Goal: Task Accomplishment & Management: Use online tool/utility

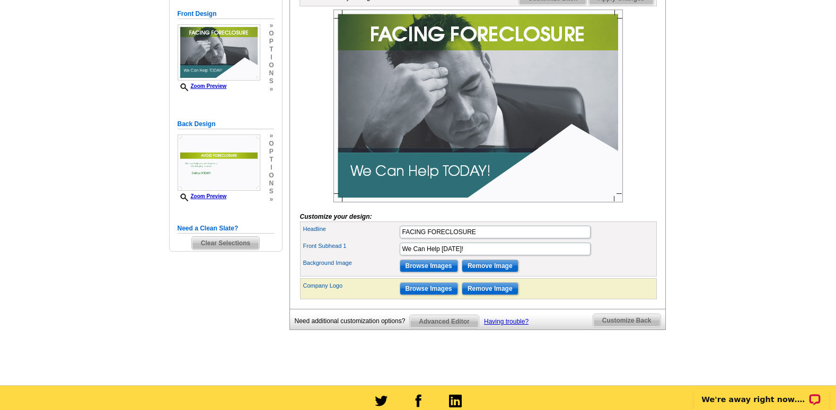
scroll to position [265, 0]
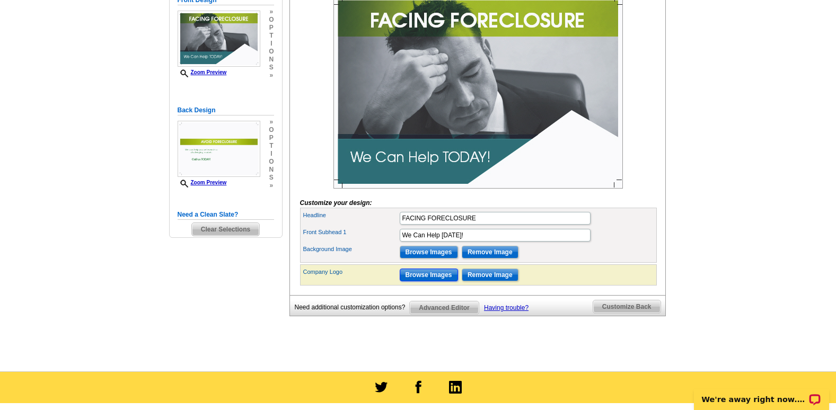
click at [444, 281] on input "Browse Images" at bounding box center [428, 275] width 58 height 13
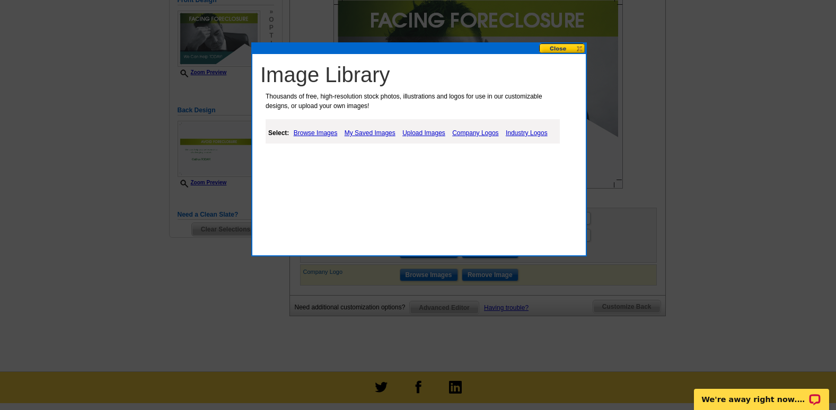
click at [416, 136] on link "Upload Images" at bounding box center [423, 133] width 48 height 13
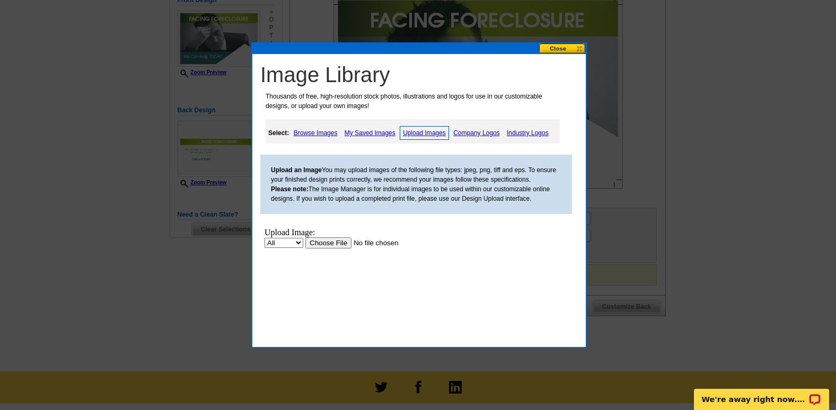
scroll to position [0, 0]
click at [298, 243] on select "All Property" at bounding box center [283, 243] width 39 height 10
click at [315, 243] on input "file" at bounding box center [372, 242] width 134 height 11
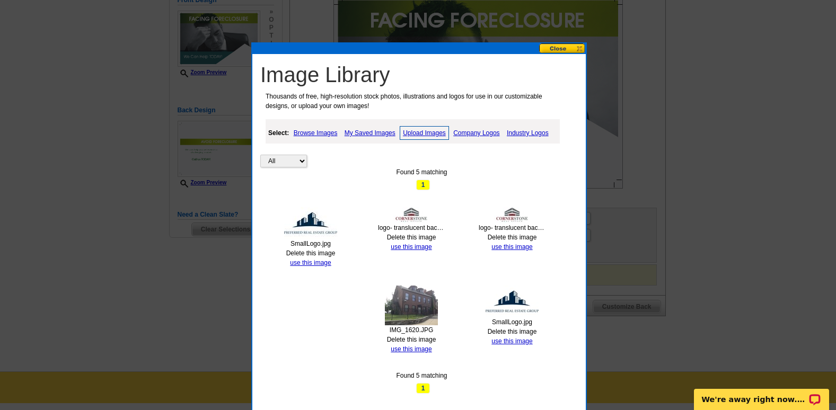
click at [305, 235] on img at bounding box center [310, 223] width 53 height 32
click at [304, 260] on link "use this image" at bounding box center [310, 262] width 41 height 7
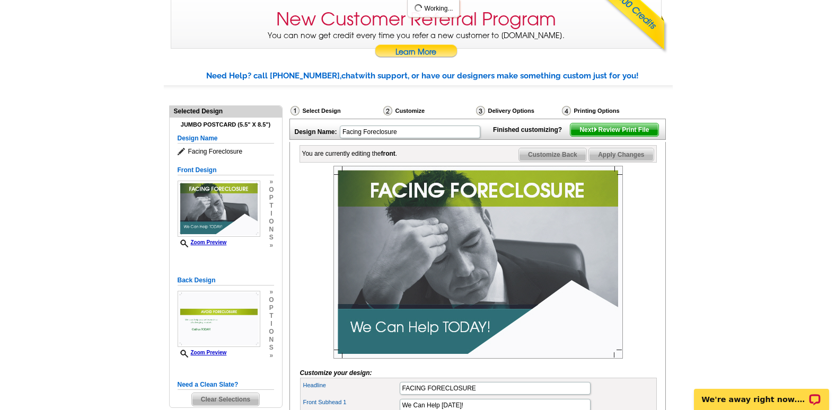
scroll to position [159, 0]
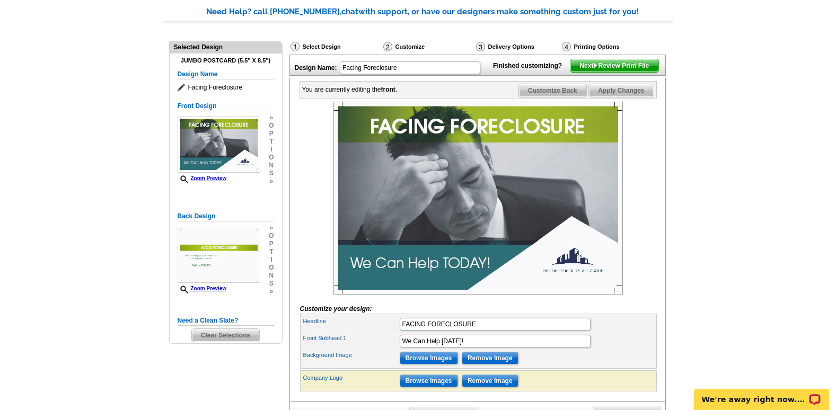
click at [576, 286] on img at bounding box center [477, 198] width 289 height 193
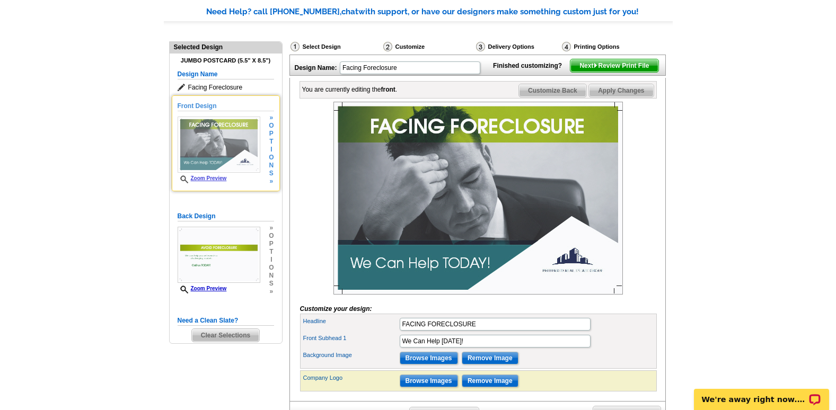
click at [203, 177] on link "Zoom Preview" at bounding box center [201, 178] width 49 height 6
click at [246, 164] on img at bounding box center [218, 145] width 83 height 56
click at [198, 181] on link "Zoom Preview" at bounding box center [201, 178] width 49 height 6
click at [185, 180] on icon at bounding box center [185, 179] width 11 height 8
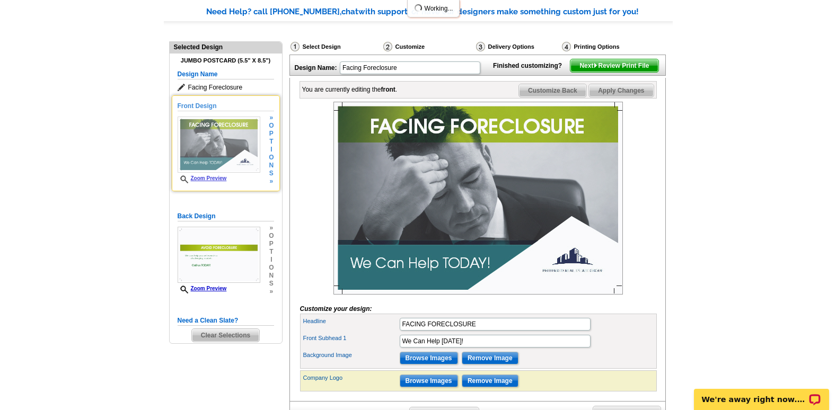
click at [201, 172] on img at bounding box center [218, 145] width 83 height 56
click at [196, 180] on link "Zoom Preview" at bounding box center [201, 178] width 49 height 6
click at [241, 162] on img at bounding box center [218, 145] width 83 height 56
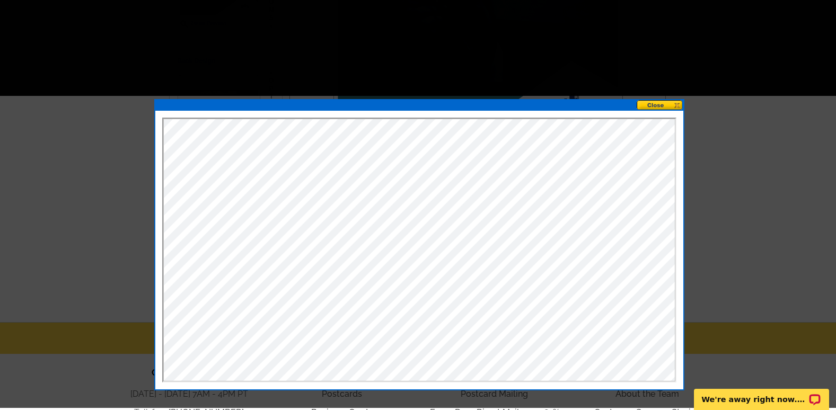
scroll to position [312, 0]
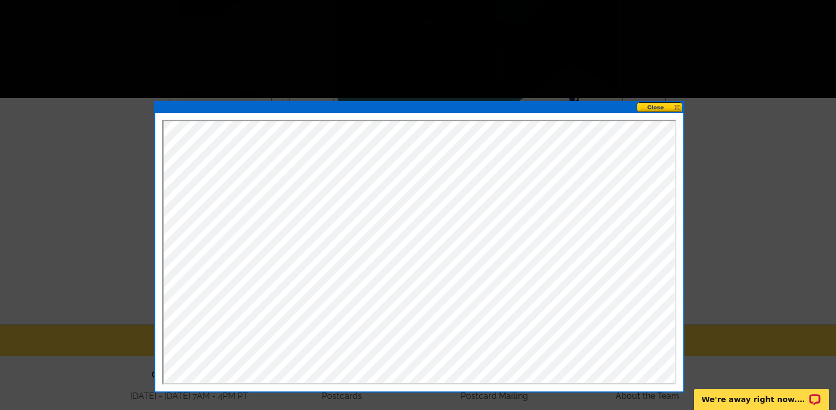
click at [659, 111] on button at bounding box center [659, 107] width 47 height 10
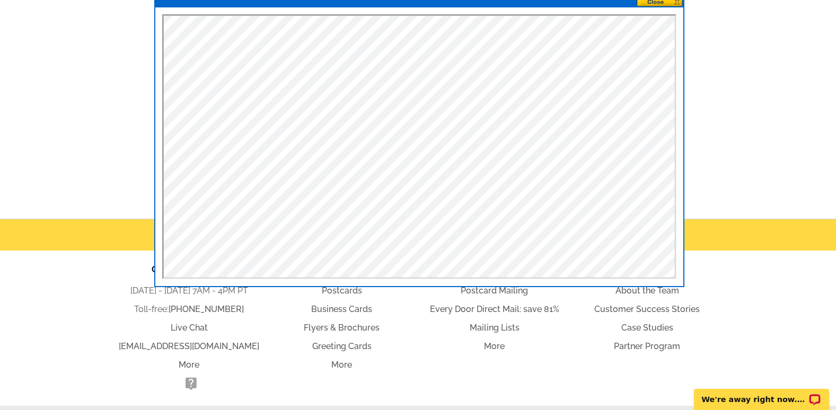
scroll to position [418, 0]
click at [661, 5] on button at bounding box center [659, 1] width 47 height 10
click at [662, 4] on button at bounding box center [659, 1] width 47 height 10
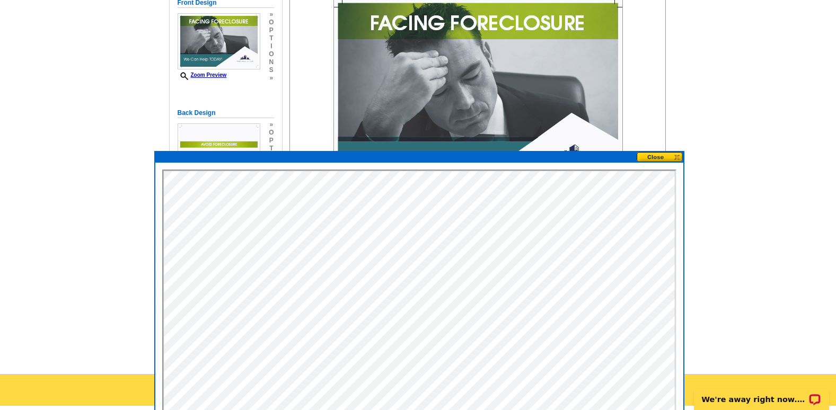
scroll to position [259, 0]
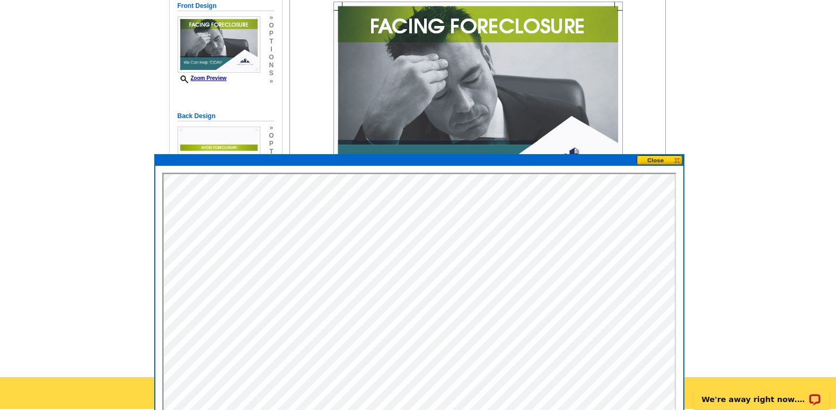
click at [305, 97] on div at bounding box center [478, 98] width 357 height 193
click at [652, 162] on button at bounding box center [659, 160] width 47 height 10
click at [242, 145] on img at bounding box center [218, 155] width 83 height 56
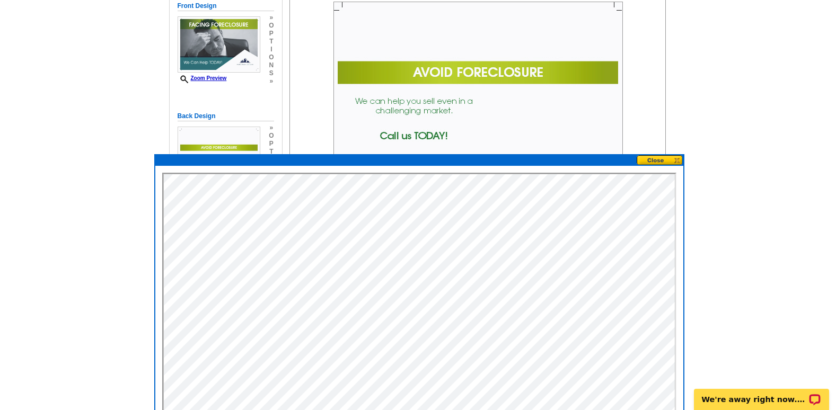
click at [353, 116] on img at bounding box center [477, 98] width 289 height 193
click at [462, 129] on img at bounding box center [477, 98] width 289 height 193
drag, startPoint x: 462, startPoint y: 129, endPoint x: 485, endPoint y: 130, distance: 23.4
click at [462, 130] on img at bounding box center [477, 98] width 289 height 193
click at [645, 159] on button at bounding box center [659, 160] width 47 height 10
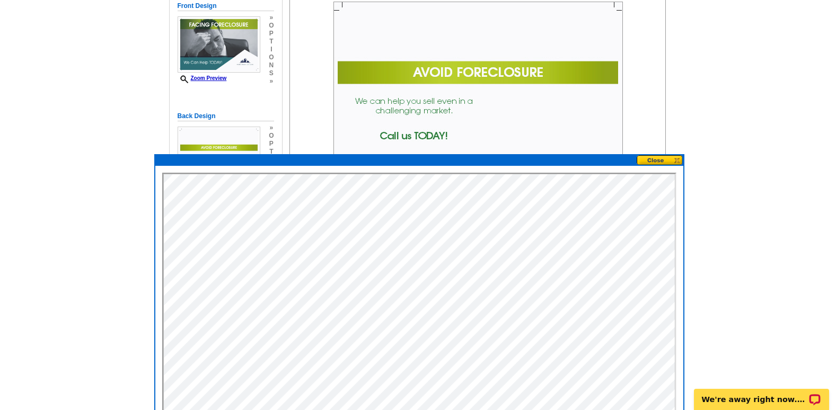
click at [645, 159] on button at bounding box center [659, 160] width 47 height 10
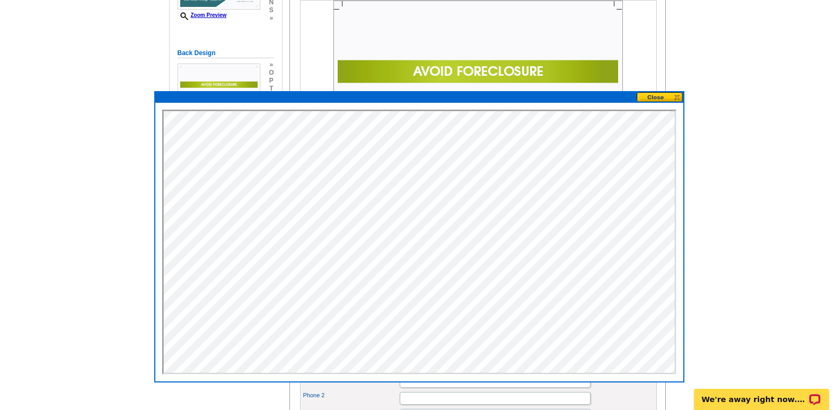
scroll to position [471, 0]
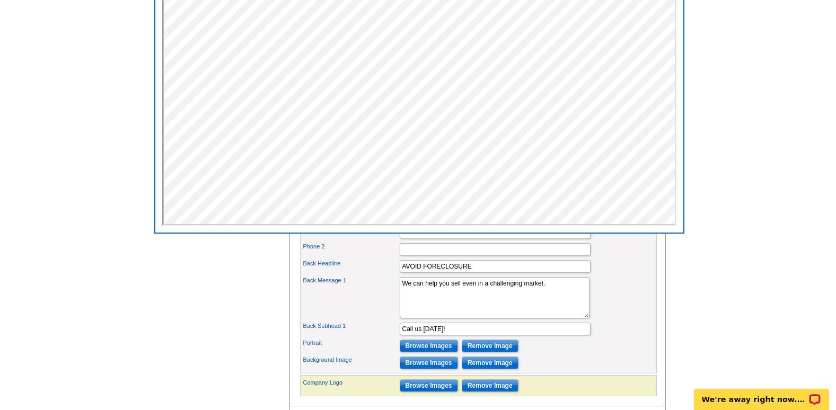
click at [643, 306] on div "Back Message 1 We can help you sell even in a challenging market." at bounding box center [478, 298] width 352 height 46
drag, startPoint x: 548, startPoint y: 303, endPoint x: 392, endPoint y: 314, distance: 156.2
click at [394, 314] on div "Back Message 1 We can help you sell even in a challenging market." at bounding box center [478, 298] width 352 height 46
paste textarea "FACING FORECLOSURE? There is a way forward. We help homeowners sell fast, prote…"
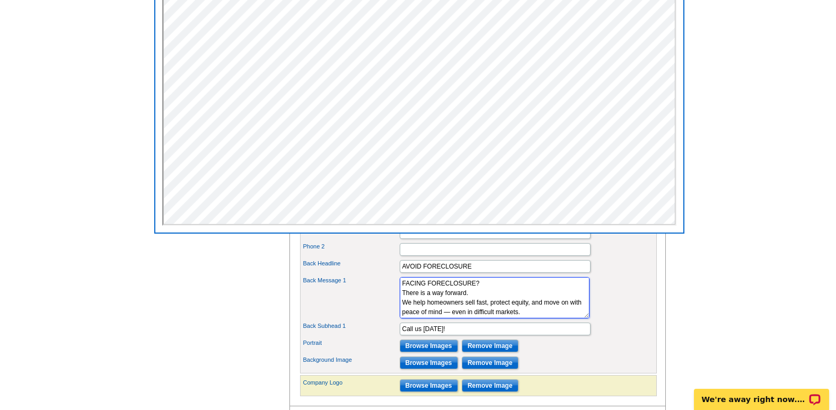
scroll to position [26, 0]
type textarea "FACING FORECLOSURE? There is a way forward. We help homeowners sell fast, prote…"
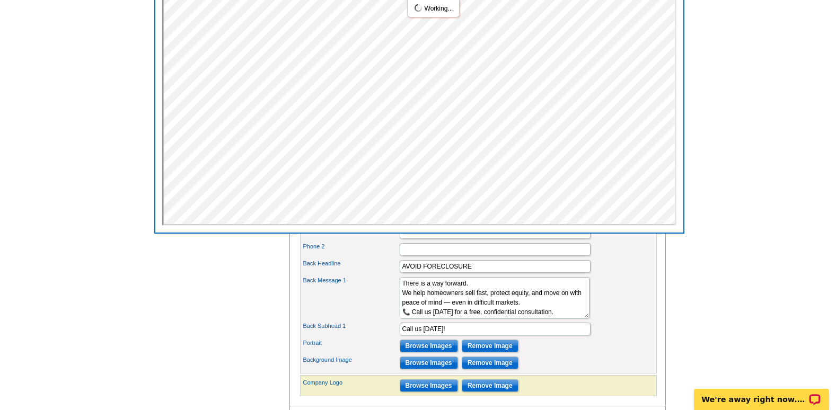
click at [602, 337] on div "Back Subhead 1 Call us [DATE]!" at bounding box center [478, 329] width 352 height 17
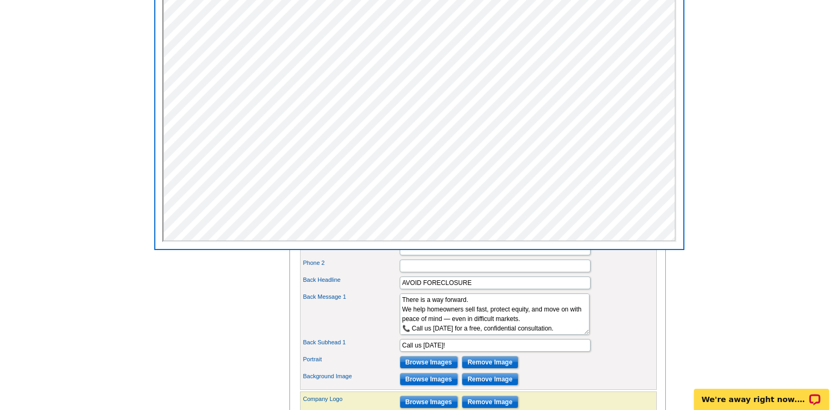
scroll to position [471, 0]
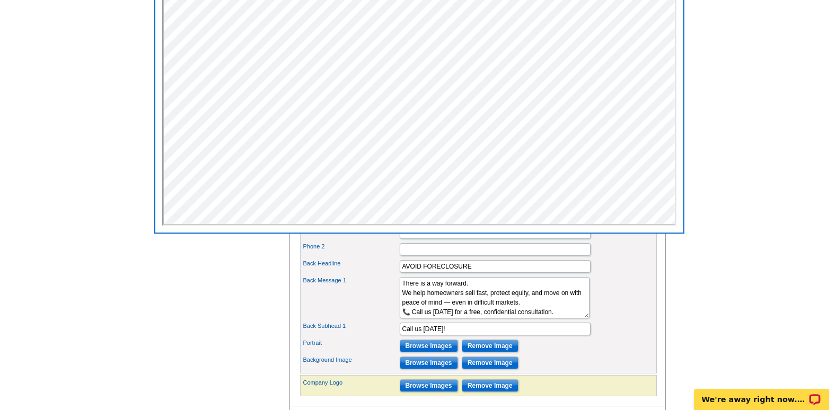
click at [610, 275] on div "Back Headline AVOID FORECLOSURE" at bounding box center [478, 266] width 352 height 17
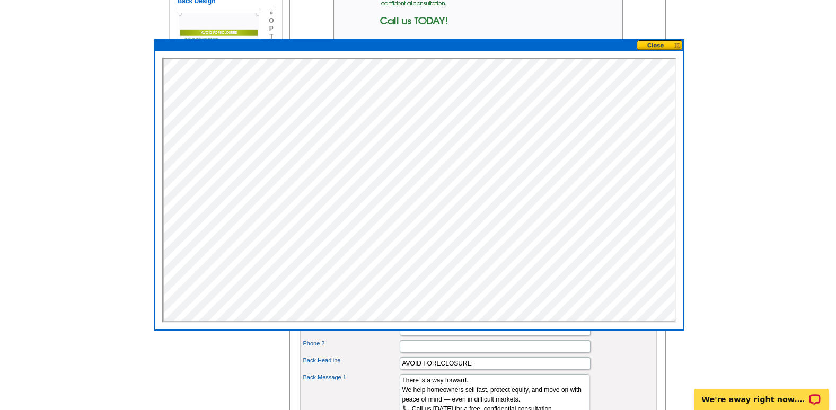
scroll to position [259, 0]
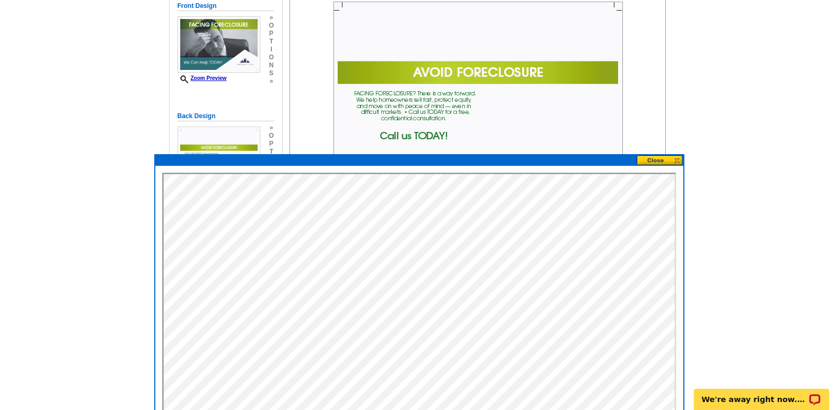
click at [644, 164] on button at bounding box center [659, 160] width 47 height 10
click at [647, 162] on button at bounding box center [659, 160] width 47 height 10
click at [648, 161] on button at bounding box center [659, 160] width 47 height 10
click at [677, 158] on button at bounding box center [659, 160] width 47 height 10
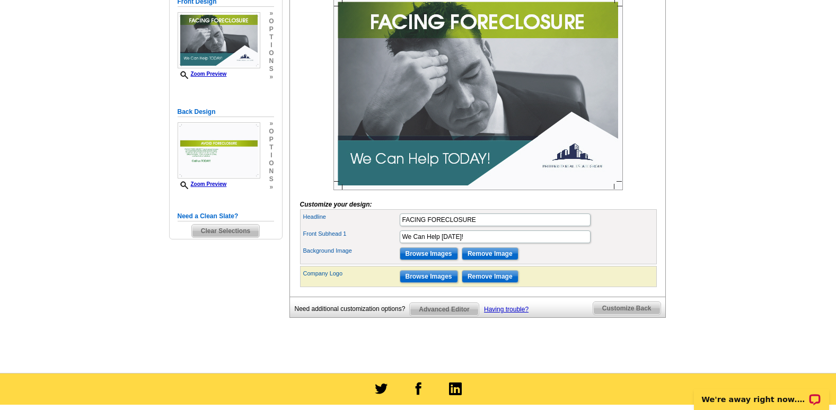
scroll to position [166, 0]
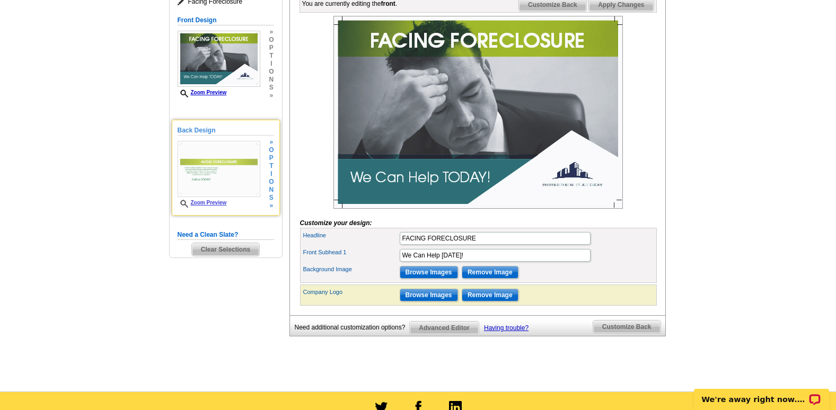
click at [227, 184] on img at bounding box center [218, 169] width 83 height 56
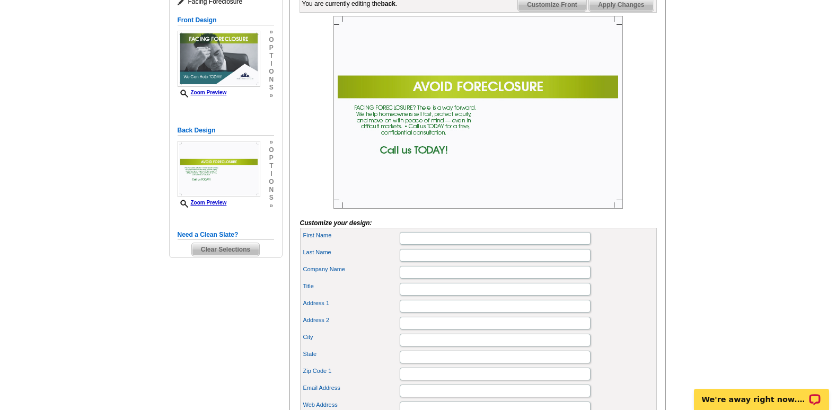
click at [361, 129] on img at bounding box center [477, 112] width 289 height 193
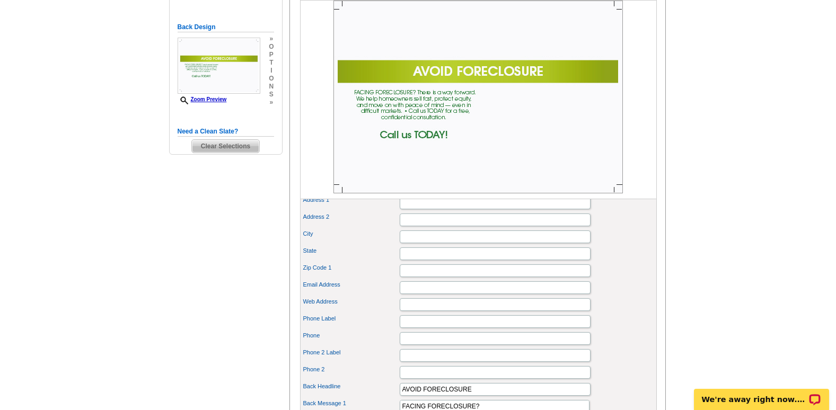
scroll to position [272, 0]
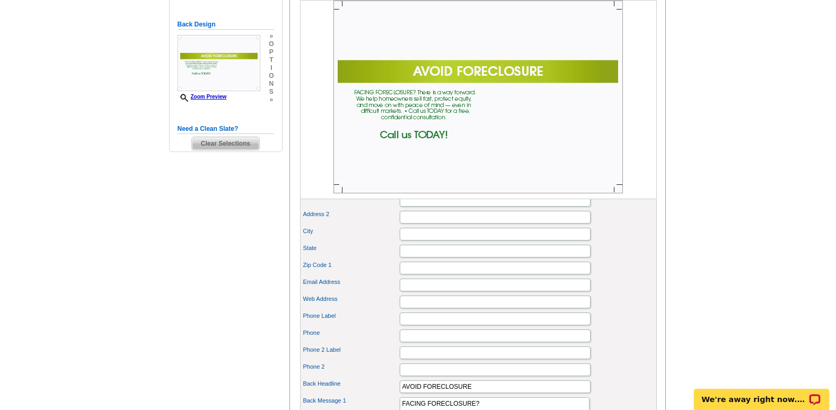
drag, startPoint x: 416, startPoint y: 92, endPoint x: 416, endPoint y: 98, distance: 5.8
click at [415, 93] on img at bounding box center [477, 97] width 289 height 193
click at [213, 97] on link "Zoom Preview" at bounding box center [201, 97] width 49 height 6
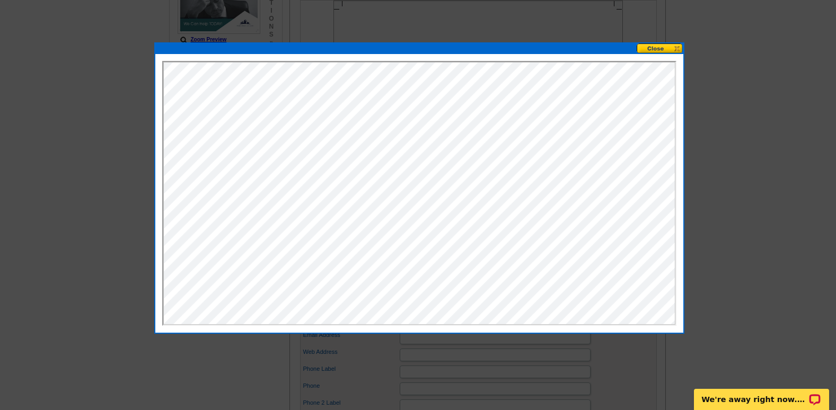
scroll to position [0, 0]
click at [643, 50] on button at bounding box center [659, 48] width 47 height 10
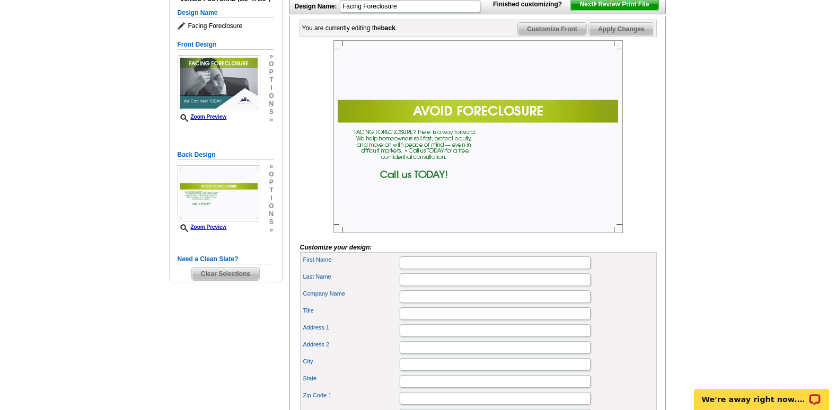
scroll to position [219, 0]
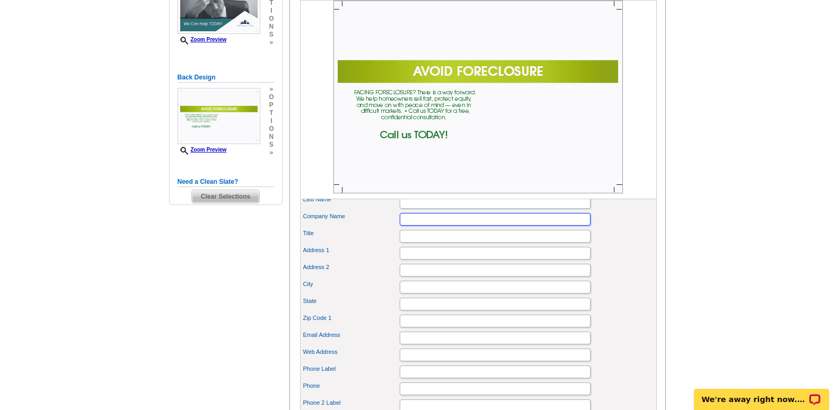
click at [416, 226] on input "Company Name" at bounding box center [494, 219] width 191 height 13
type input "Preferred Real Estate Group"
type input "[PERSON_NAME]"
type input "garraway"
type input "25 commercial street"
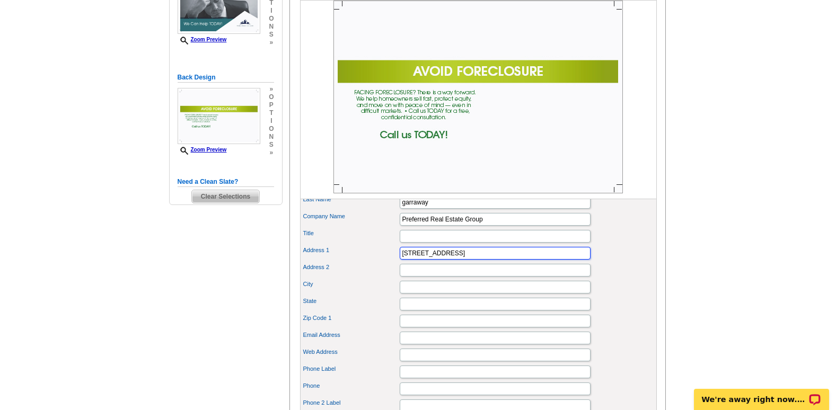
type input "25 commercial street"
type input "Braintree"
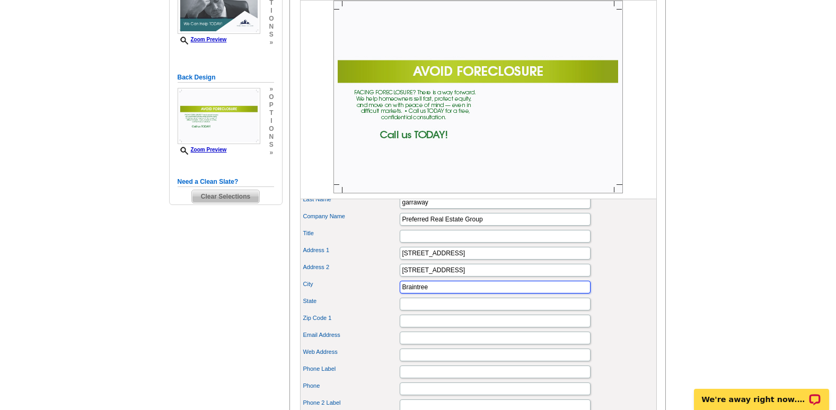
type input "com.taleo.functionalcomponent.talent.entity.common.selection.UDSElement__10340_…"
type input "02184"
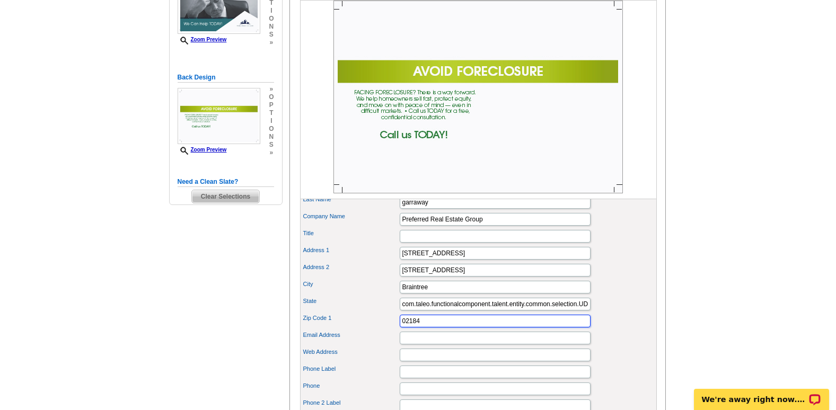
type input "kevin@preferredre.org"
type input "25 commercial street"
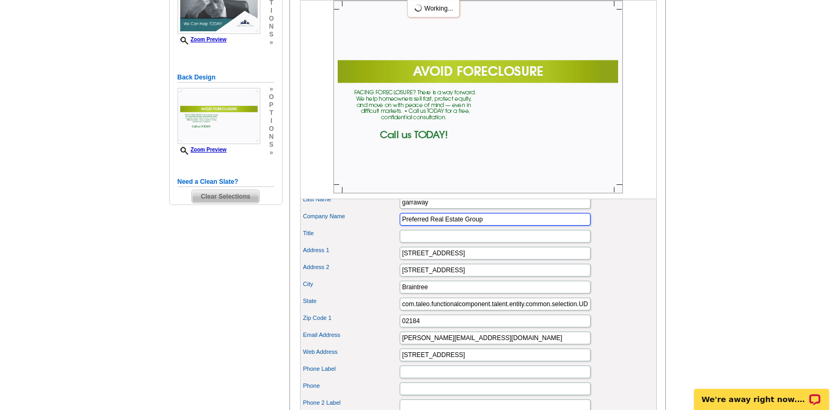
scroll to position [0, 0]
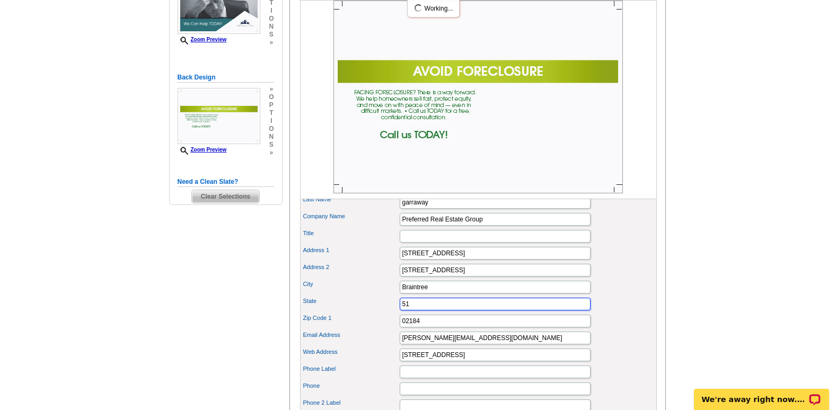
type input "1"
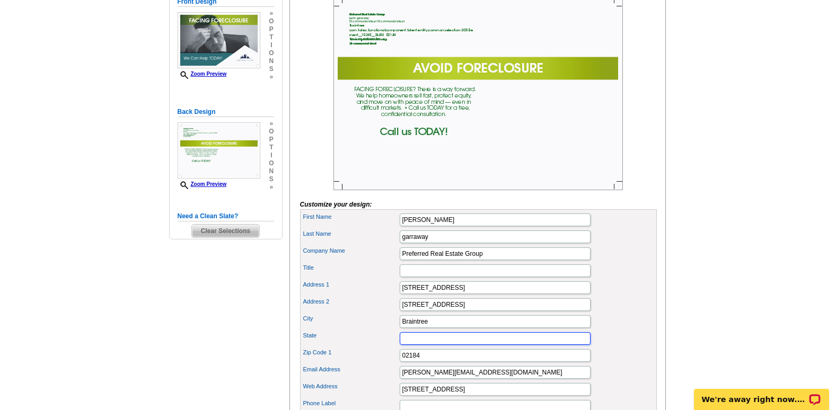
scroll to position [166, 0]
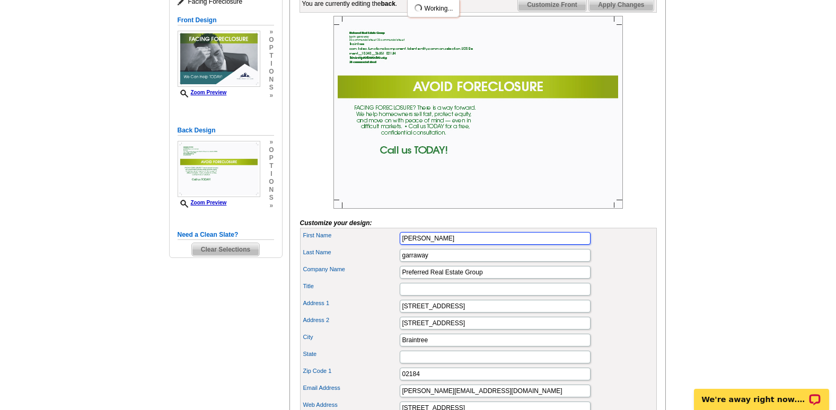
type input "Kevin"
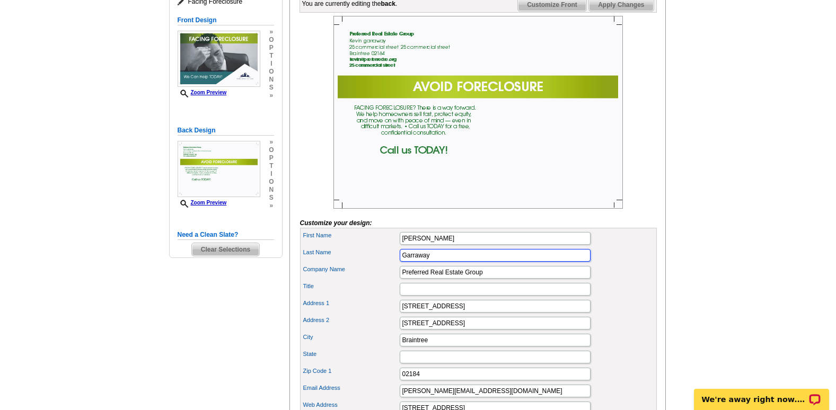
type input "Garraway"
click at [384, 298] on div "Title" at bounding box center [478, 289] width 352 height 17
click at [377, 84] on img at bounding box center [477, 112] width 289 height 193
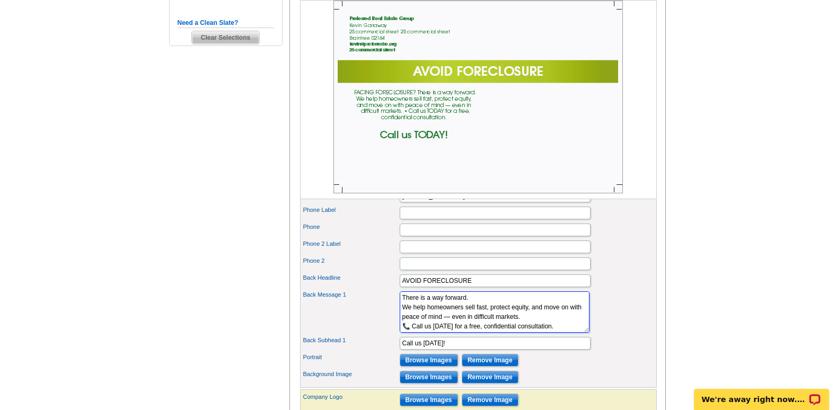
scroll to position [29, 0]
drag, startPoint x: 399, startPoint y: 314, endPoint x: 456, endPoint y: 341, distance: 62.8
click at [456, 333] on textarea "FACING FORECLOSURE? There is a way forward. We help homeowners sell fast, prote…" at bounding box center [494, 311] width 190 height 41
drag, startPoint x: 419, startPoint y: 326, endPoint x: 408, endPoint y: 326, distance: 11.1
drag, startPoint x: 408, startPoint y: 326, endPoint x: 377, endPoint y: 331, distance: 31.7
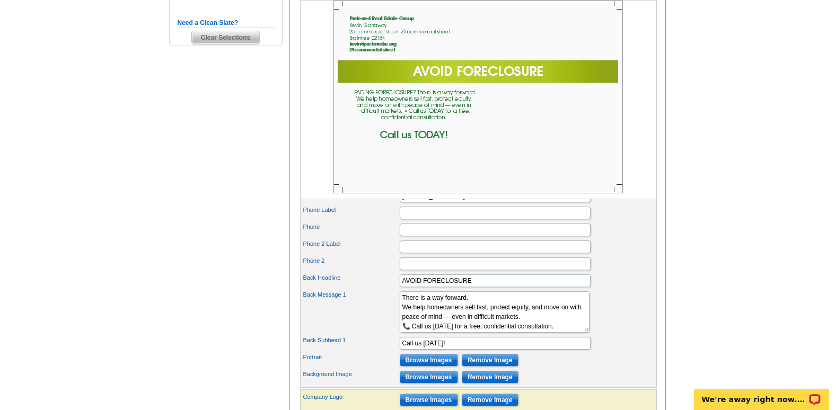
click at [377, 331] on div "Back Message 1 FACING FORECLOSURE? There is a way forward. We help homeowners s…" at bounding box center [478, 312] width 352 height 46
click at [357, 92] on img at bounding box center [477, 97] width 289 height 193
click at [349, 92] on img at bounding box center [477, 97] width 289 height 193
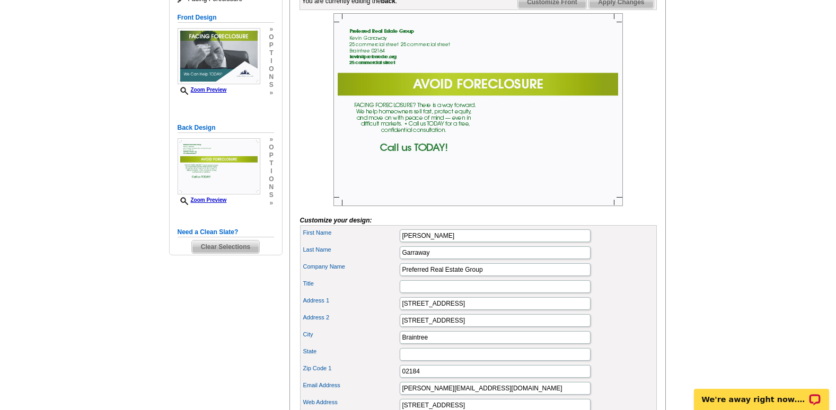
scroll to position [166, 0]
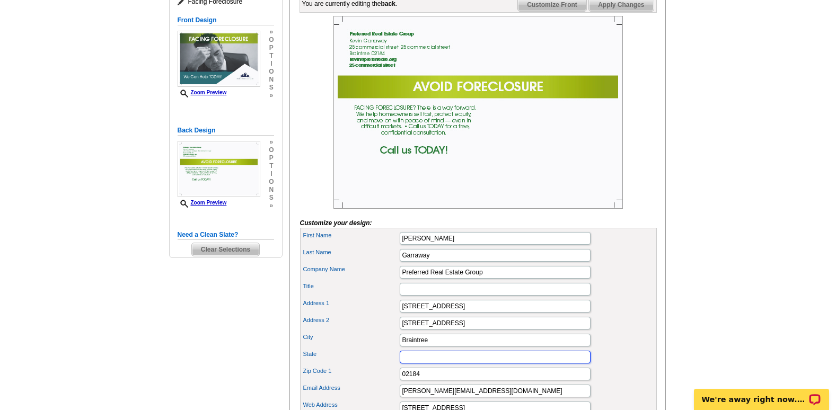
click at [429, 363] on input "State" at bounding box center [494, 357] width 191 height 13
type input "MA"
click at [386, 264] on div "Last Name Garraway" at bounding box center [478, 255] width 352 height 17
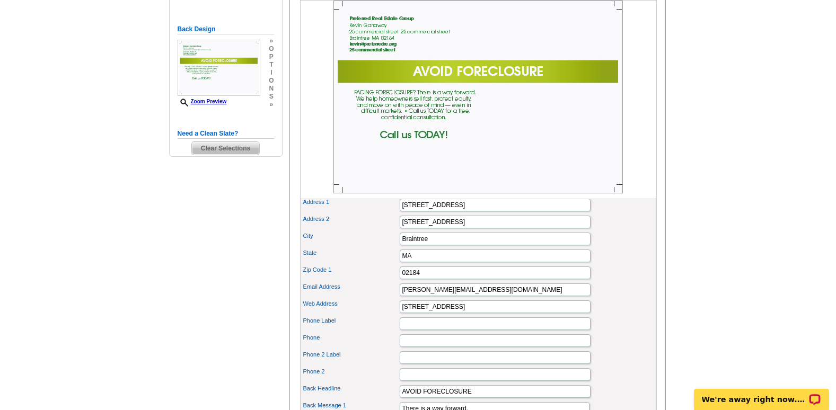
scroll to position [272, 0]
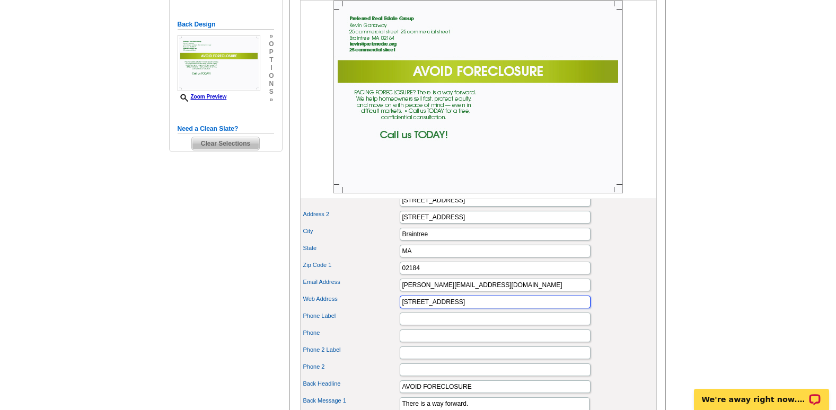
click at [464, 308] on input "25 commercial street" at bounding box center [494, 302] width 191 height 13
type input "2"
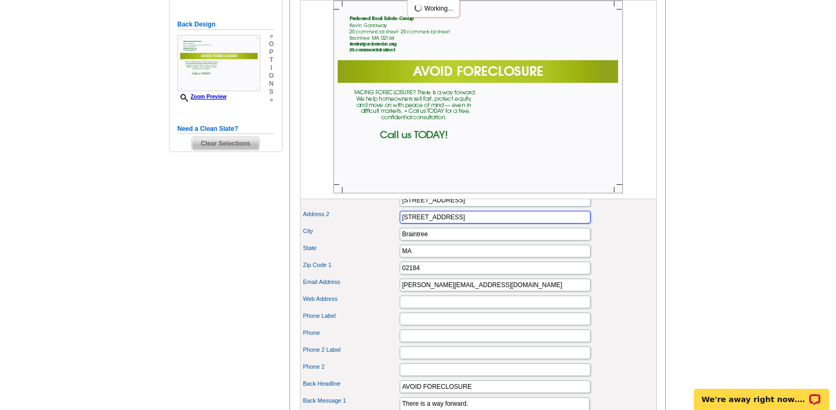
click at [473, 224] on input "25 commercial street" at bounding box center [494, 217] width 191 height 13
type input "2"
type input "Suite 429"
click at [367, 310] on div "Web Address" at bounding box center [478, 302] width 352 height 17
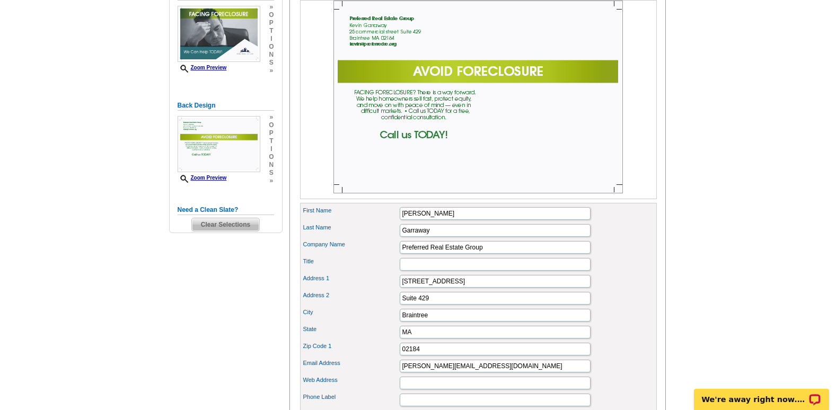
scroll to position [166, 0]
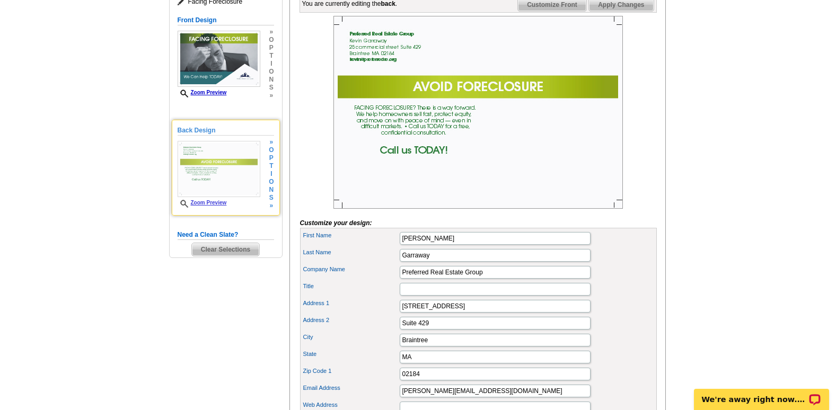
click at [211, 200] on span "Zoom Preview" at bounding box center [218, 204] width 83 height 8
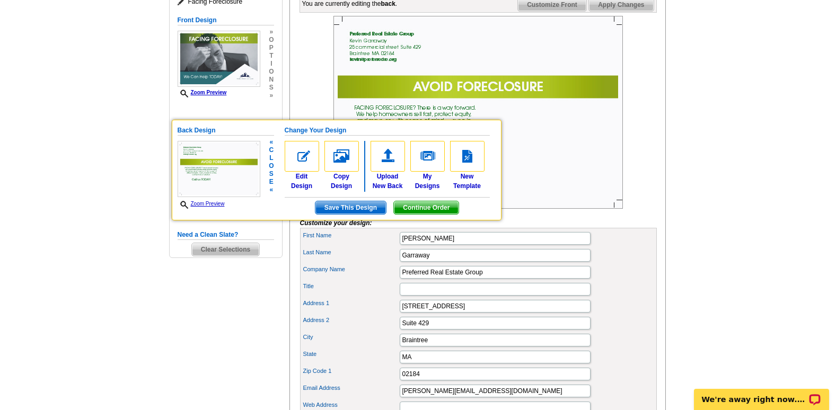
click at [210, 178] on img at bounding box center [218, 169] width 83 height 56
click at [210, 203] on link "Zoom Preview" at bounding box center [200, 204] width 47 height 6
click at [520, 159] on img at bounding box center [477, 112] width 289 height 193
click at [492, 112] on img at bounding box center [477, 112] width 289 height 193
click at [191, 153] on img at bounding box center [218, 169] width 83 height 56
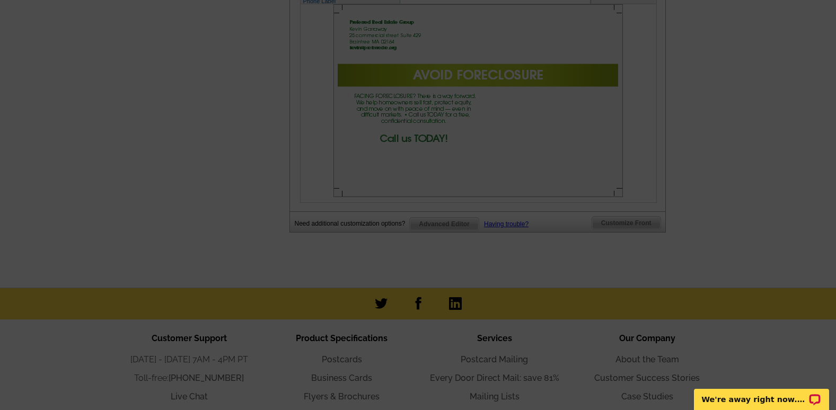
scroll to position [530, 0]
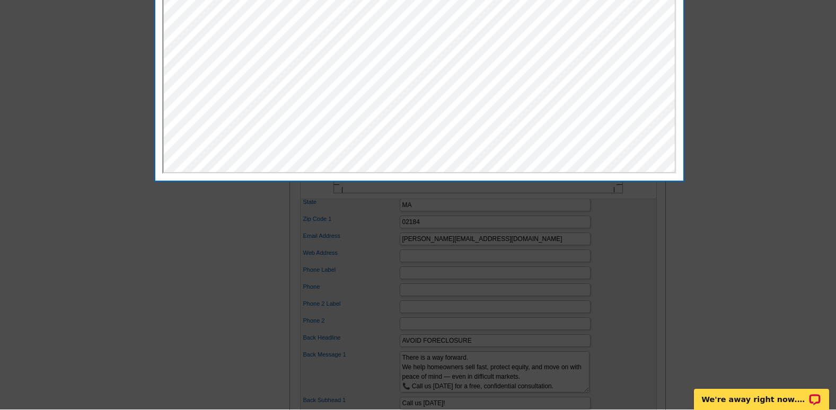
scroll to position [318, 0]
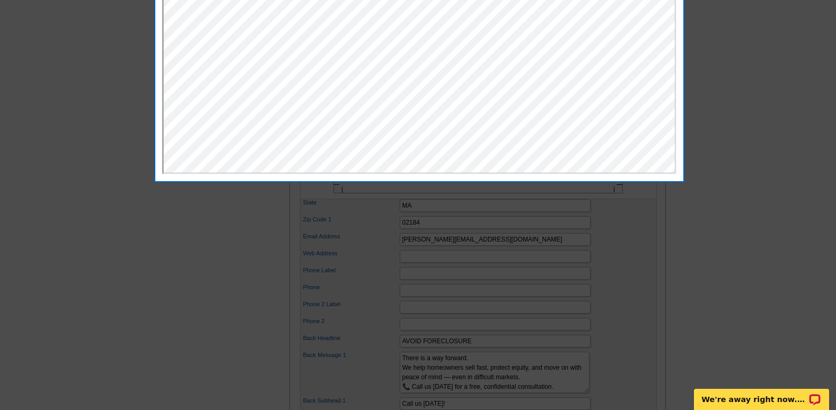
click at [627, 256] on div at bounding box center [418, 46] width 836 height 728
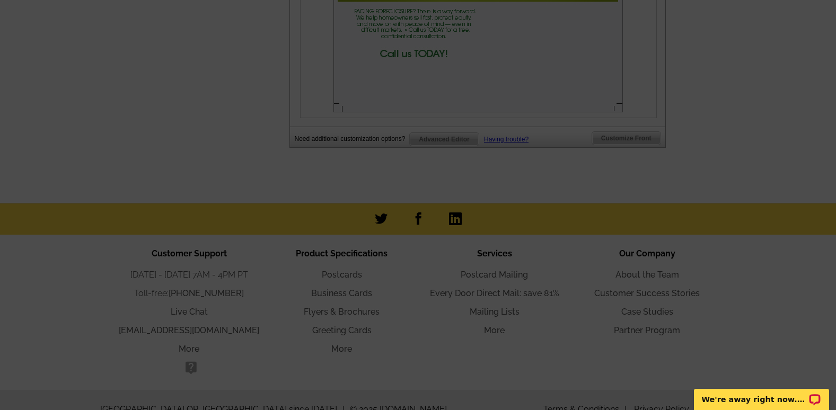
scroll to position [709, 0]
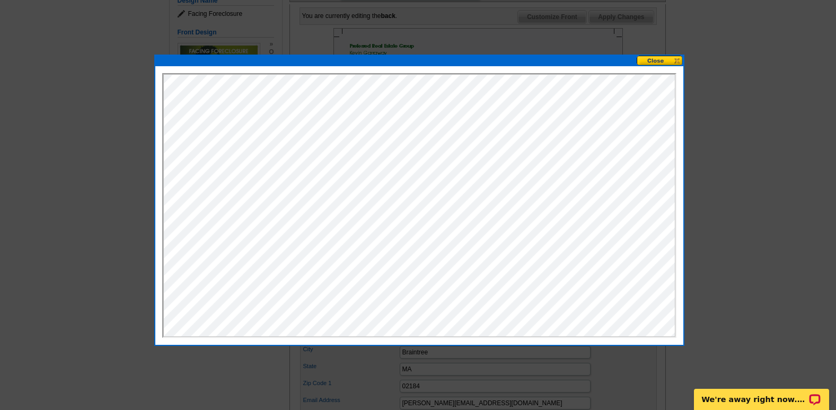
scroll to position [159, 0]
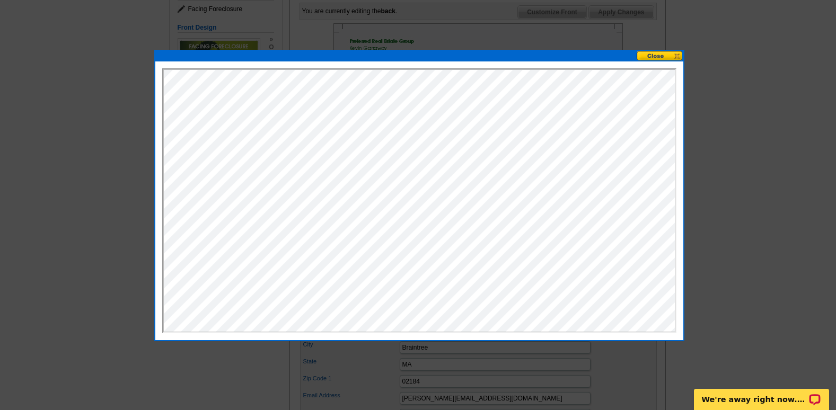
click at [673, 54] on button at bounding box center [659, 56] width 47 height 10
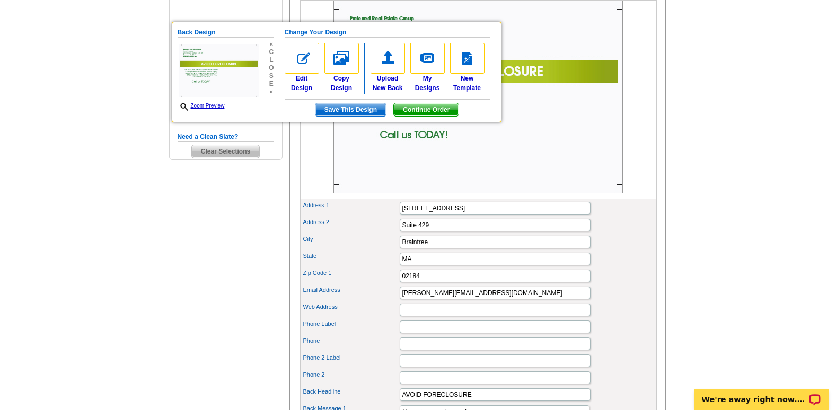
scroll to position [265, 0]
click at [355, 114] on span "Save This Design" at bounding box center [350, 109] width 70 height 13
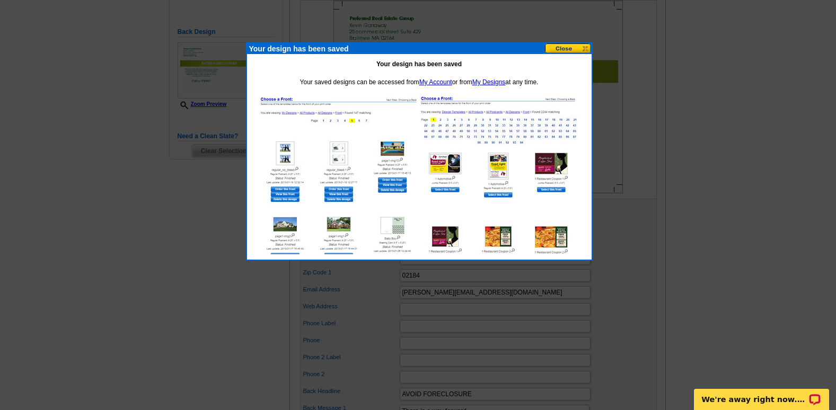
click at [563, 49] on button at bounding box center [568, 48] width 47 height 10
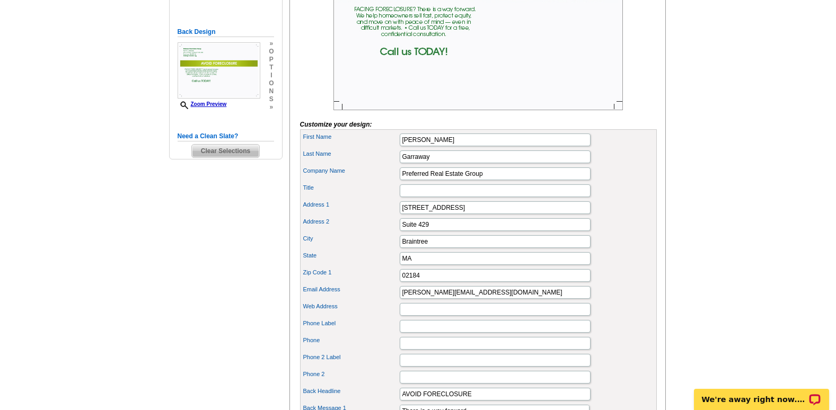
scroll to position [0, 0]
